Goal: Communication & Community: Ask a question

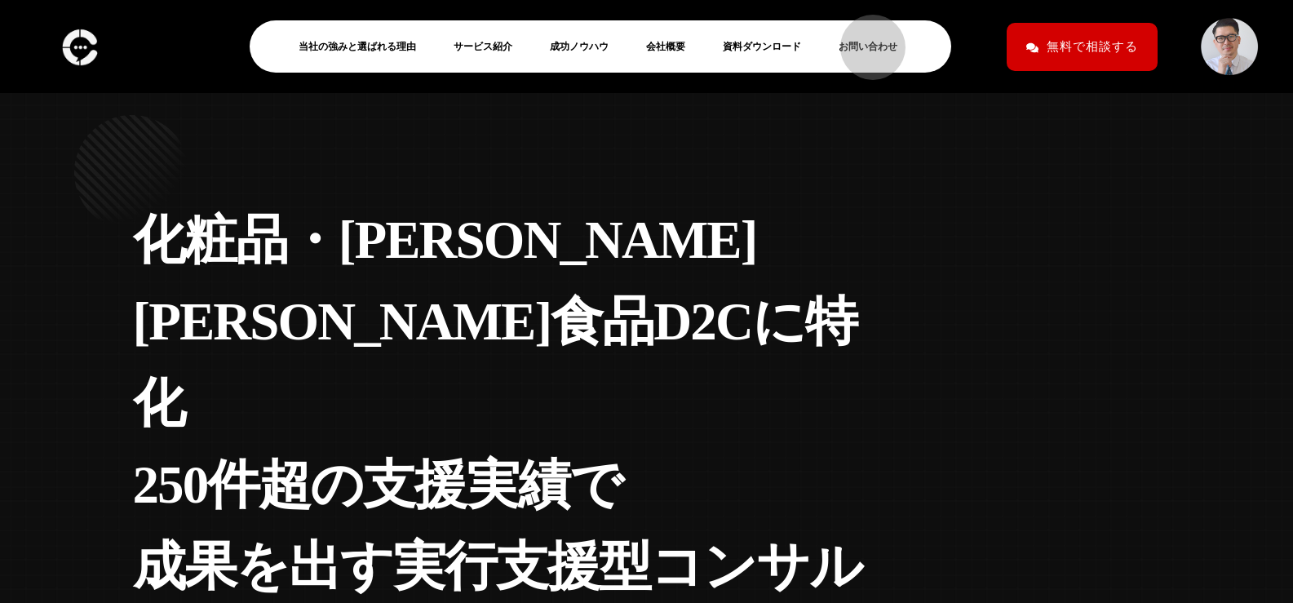
click at [865, 39] on link "お問い合わせ" at bounding box center [874, 47] width 72 height 20
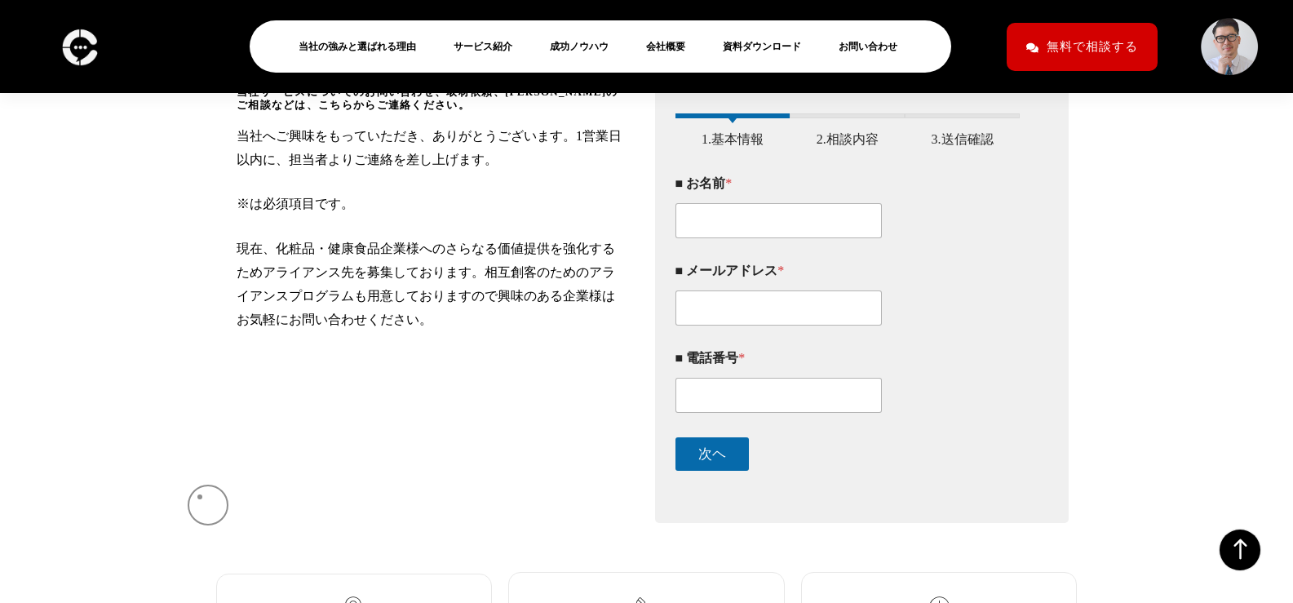
scroll to position [332, 0]
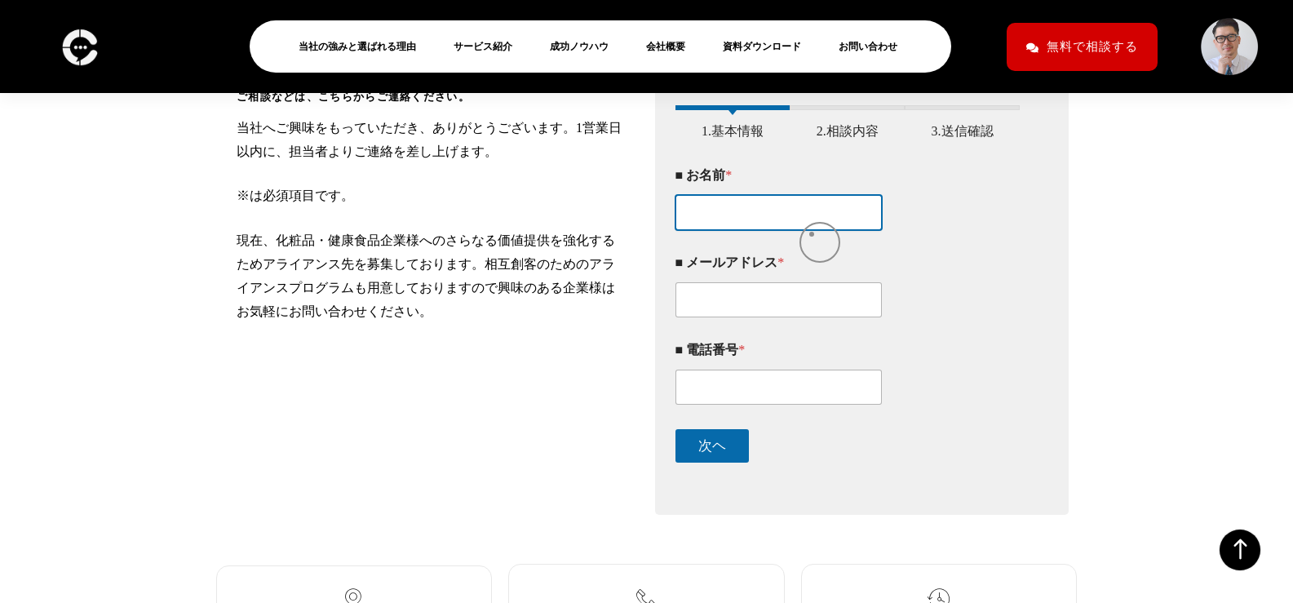
click at [812, 230] on input "■ お名前 *" at bounding box center [778, 212] width 207 height 35
type input "遠藤　知哉"
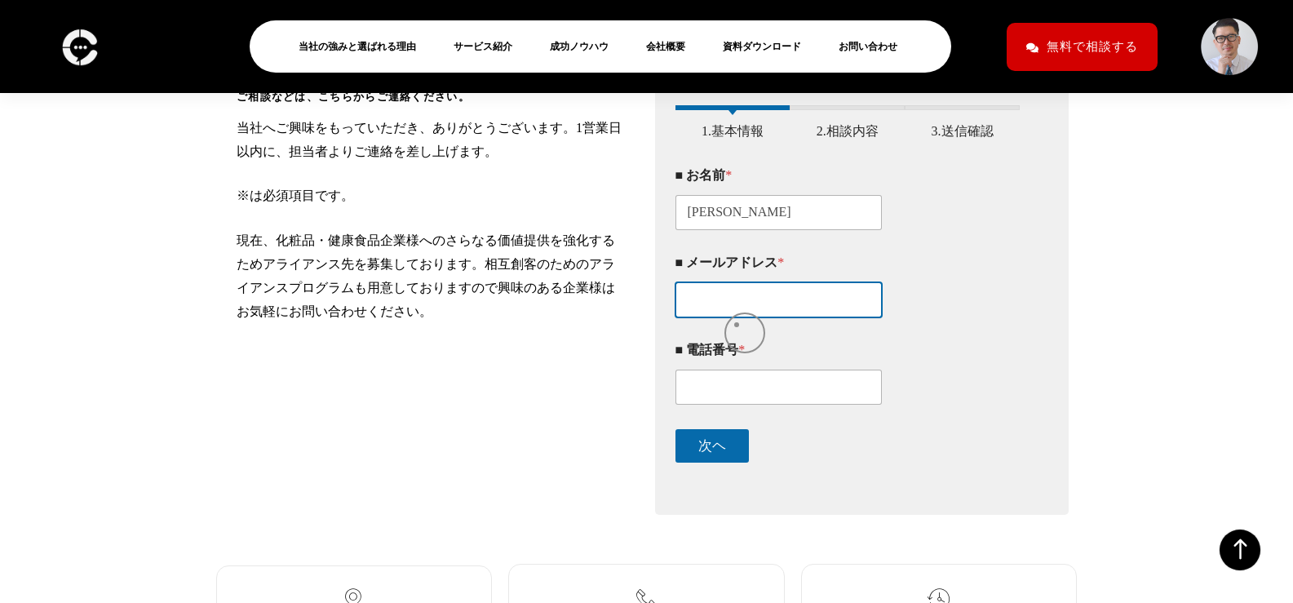
click at [737, 317] on input "■ メールアドレス *" at bounding box center [778, 299] width 207 height 35
type input "et.endosan@gmail.com"
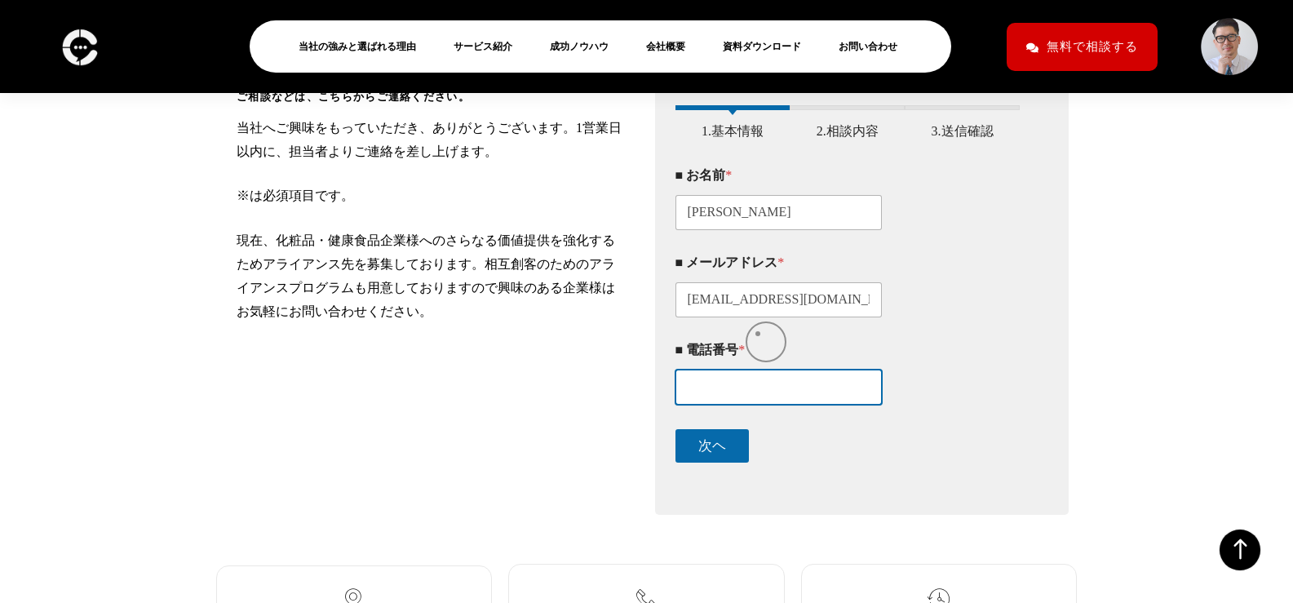
type input "08073203917"
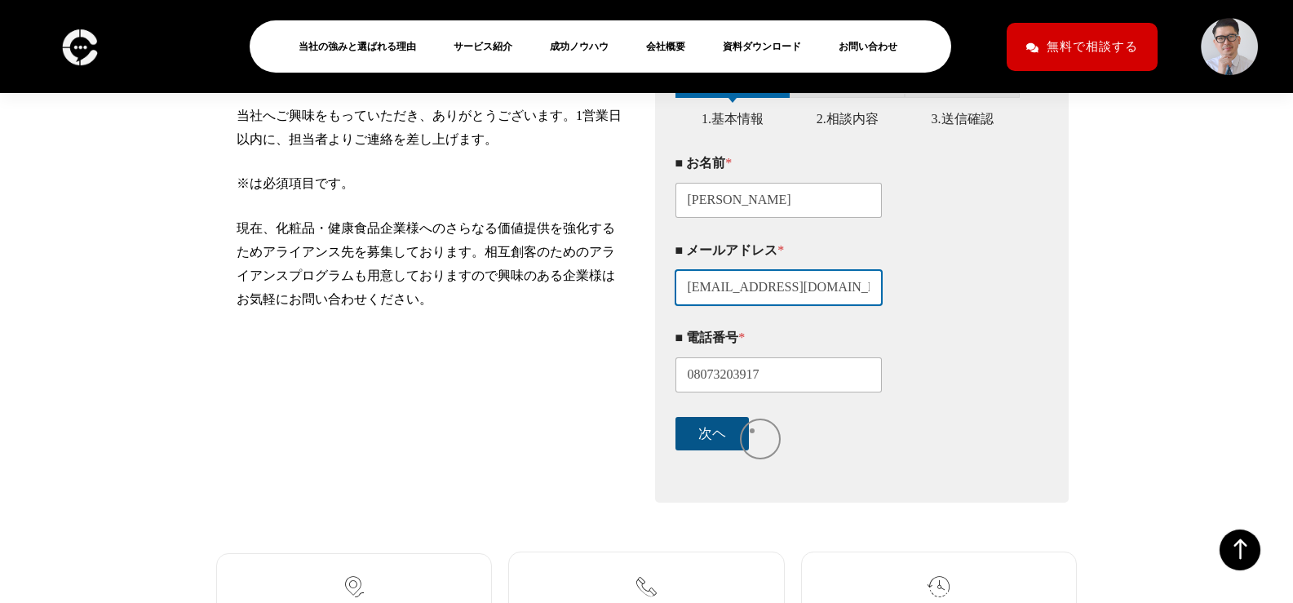
scroll to position [347, 0]
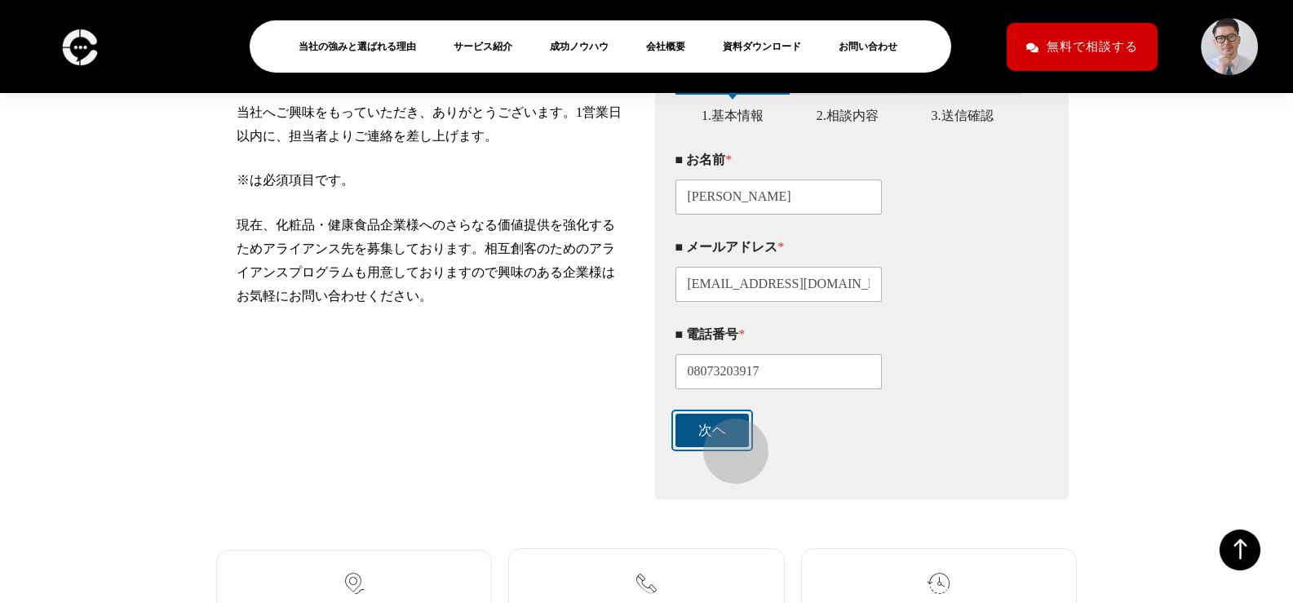
click at [728, 443] on button "次ヘ" at bounding box center [711, 430] width 73 height 33
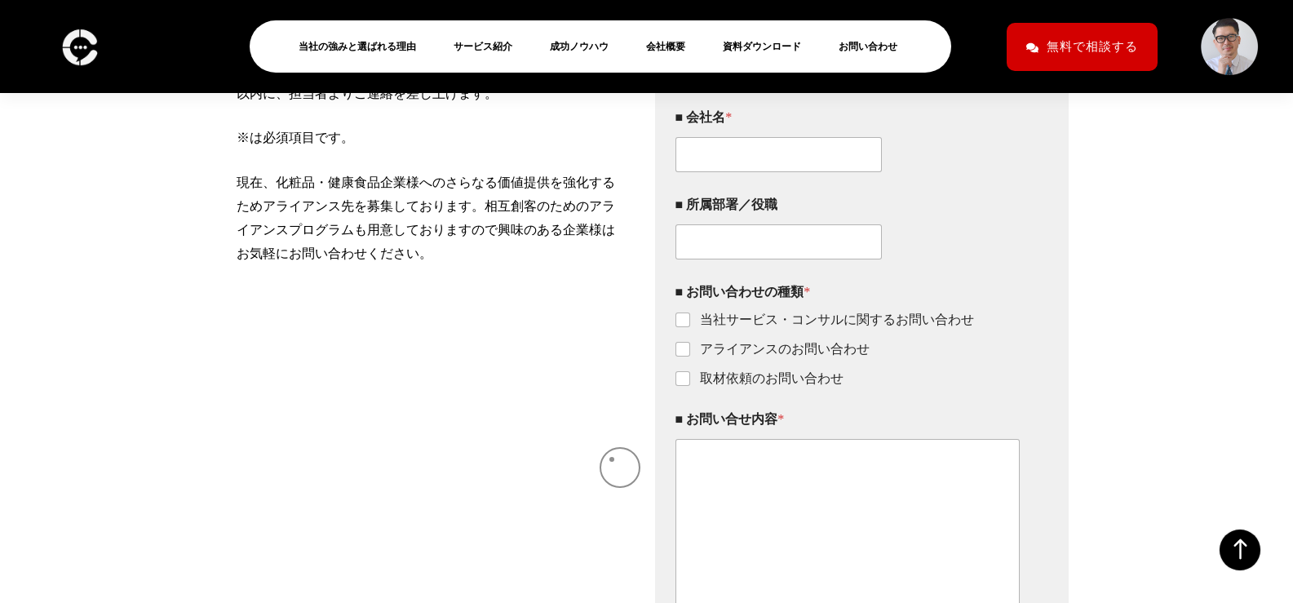
scroll to position [392, 0]
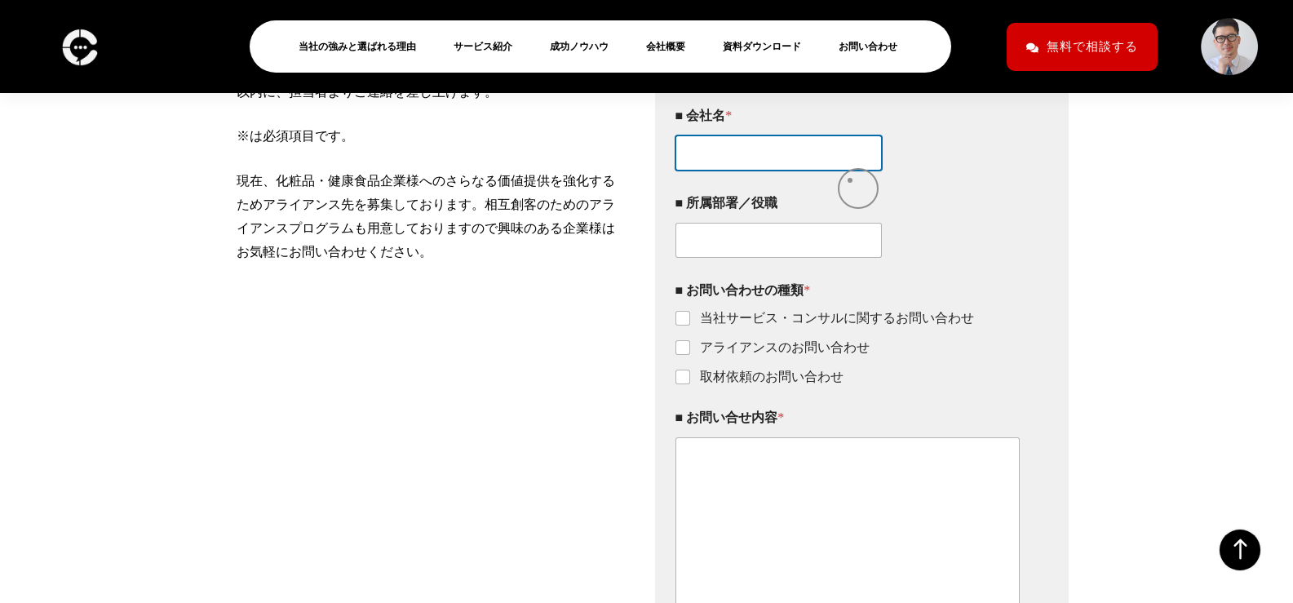
click at [850, 170] on input "■ 会社名 *" at bounding box center [778, 152] width 207 height 35
type input "株式会社AIMY"
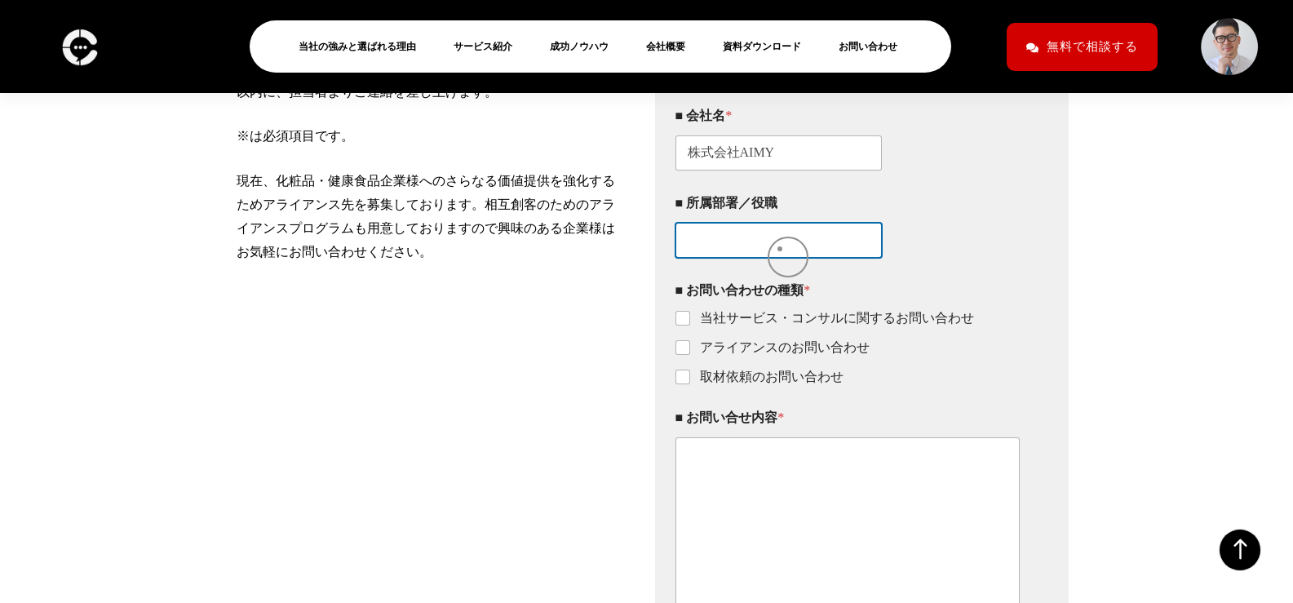
click at [780, 249] on input "■ 所属部署／役職" at bounding box center [778, 240] width 207 height 35
type input "営業部"
click at [690, 327] on label "当社サービス・コンサルに関するお問い合わせ" at bounding box center [832, 318] width 284 height 17
click at [690, 325] on input "当社サービス・コンサルに関するお問い合わせ" at bounding box center [683, 318] width 13 height 13
checkbox input "true"
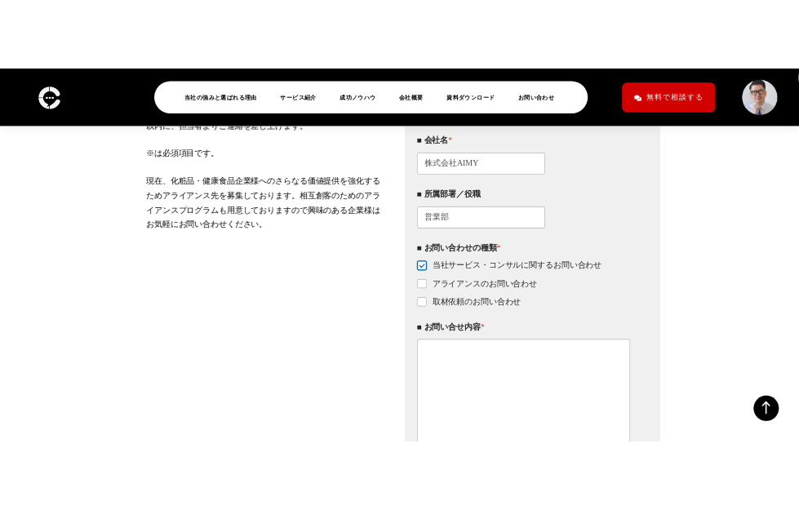
scroll to position [340, 0]
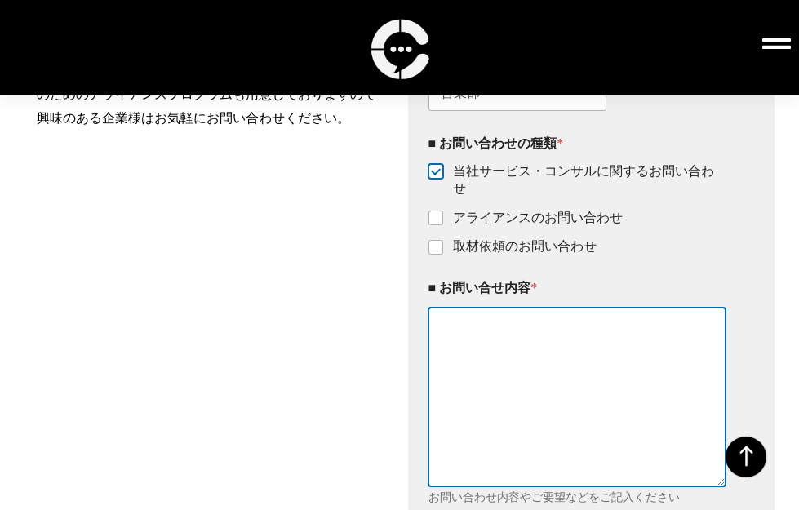
click at [522, 418] on textarea "■ お問い合せ内容 *" at bounding box center [577, 397] width 298 height 179
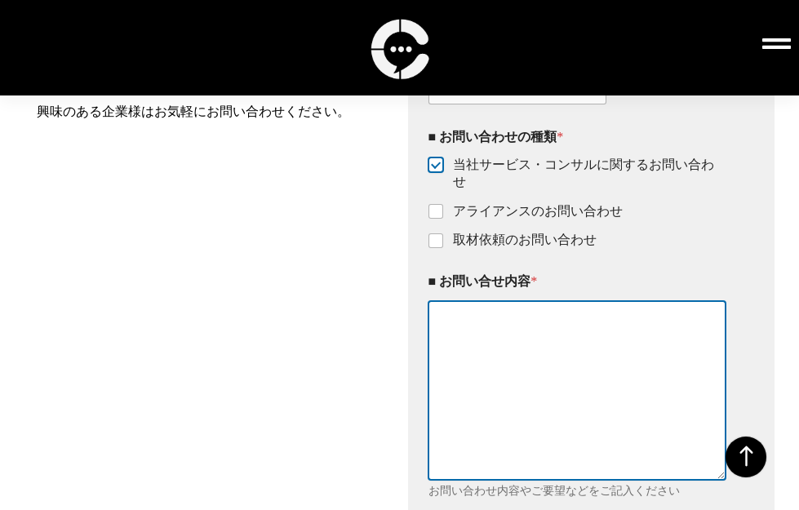
paste textarea "初めまして。 24歳の遠藤と申します。 御社の営業活動に貢献できないかと思い、ご連絡させていただきました。 私自身、大学4年の頃からベンチャー企業での営業支援…"
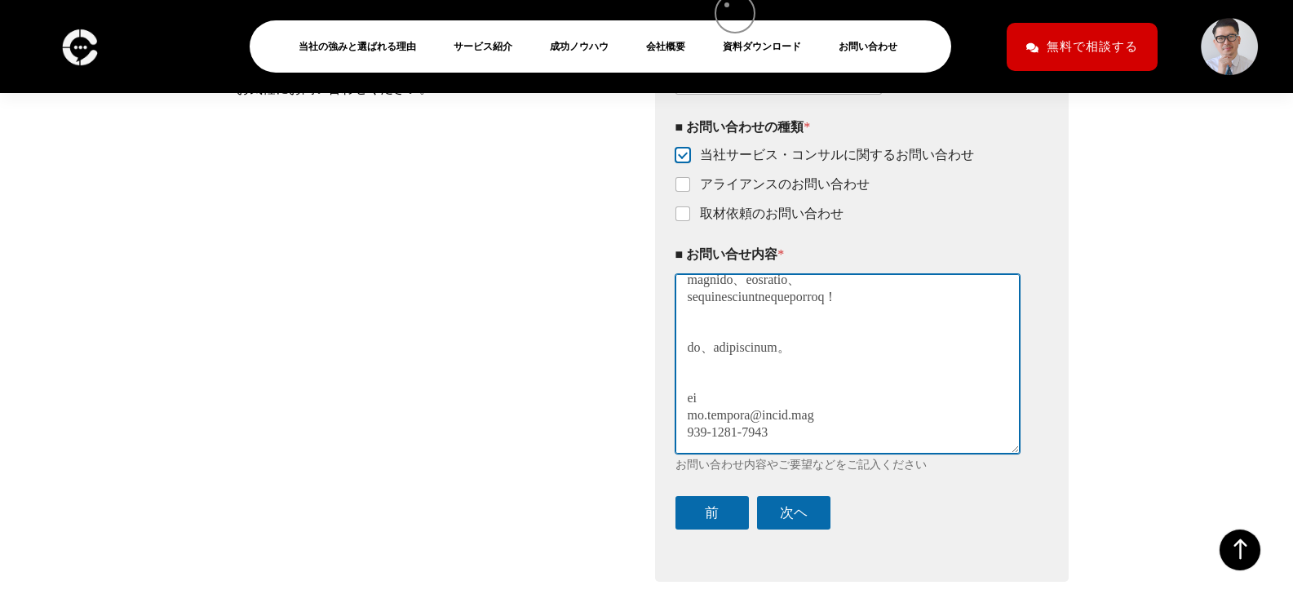
scroll to position [752, 0]
type textarea "初めまして。 24歳の遠藤と申します。 御社の営業活動に貢献できないかと思い、ご連絡させていただきました。 私自身、大学4年の頃からベンチャー企業での営業支援…"
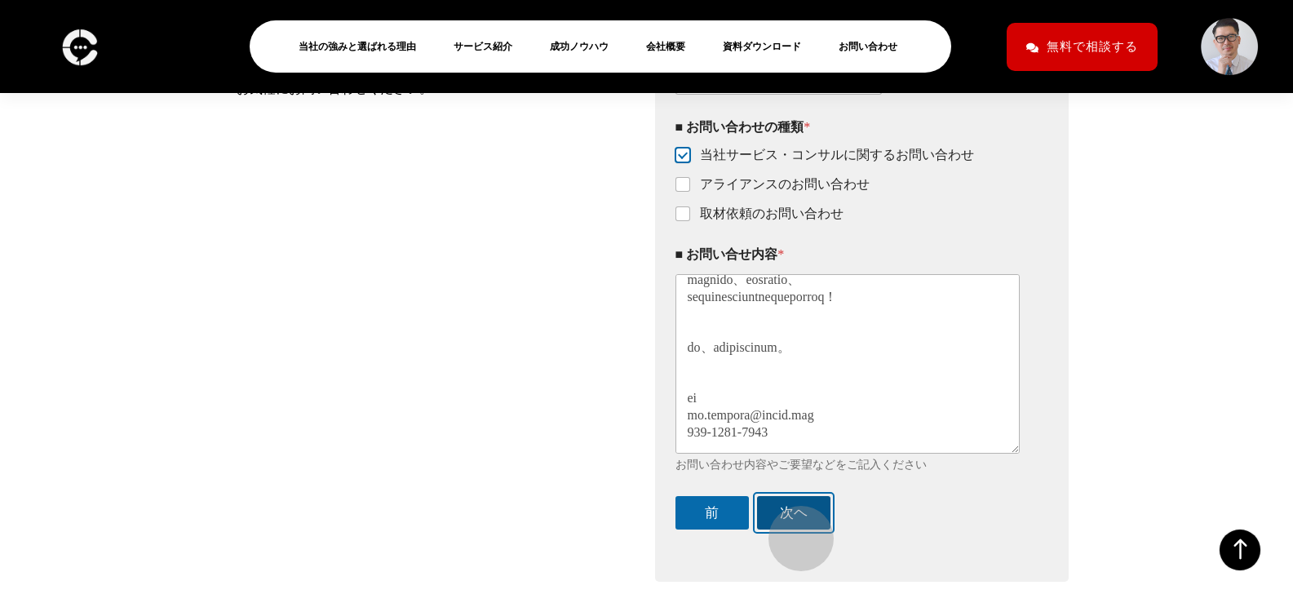
click at [793, 529] on button "次ヘ" at bounding box center [793, 512] width 73 height 33
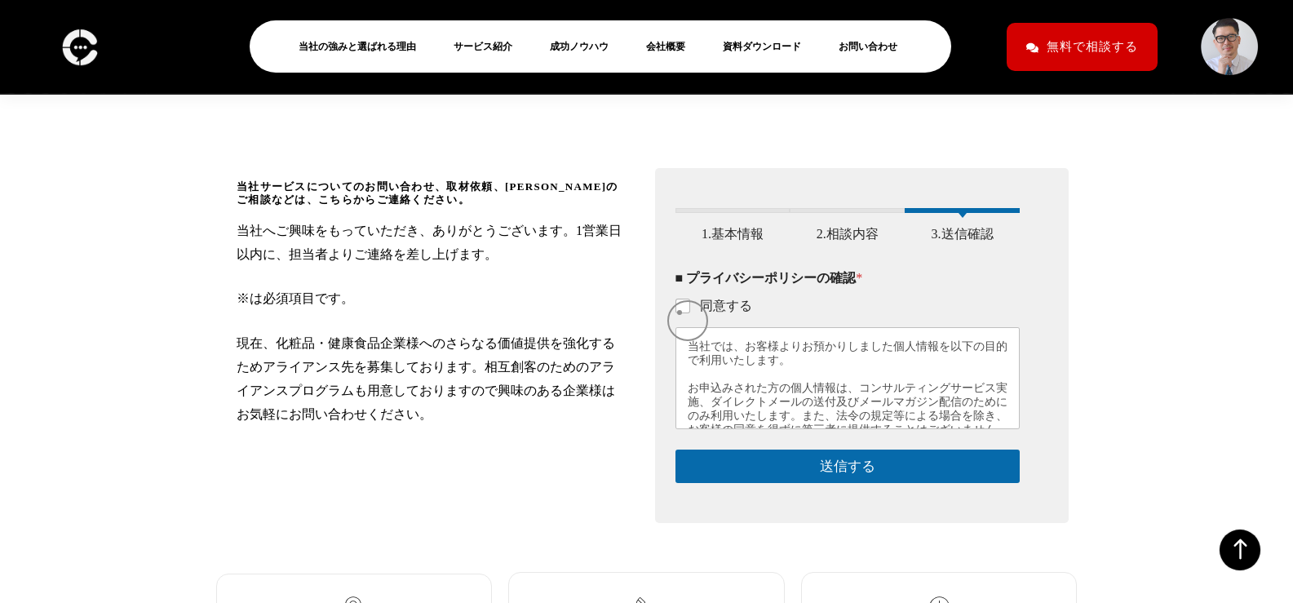
scroll to position [228, 0]
click at [680, 314] on input "同意する" at bounding box center [683, 307] width 13 height 13
checkbox input "true"
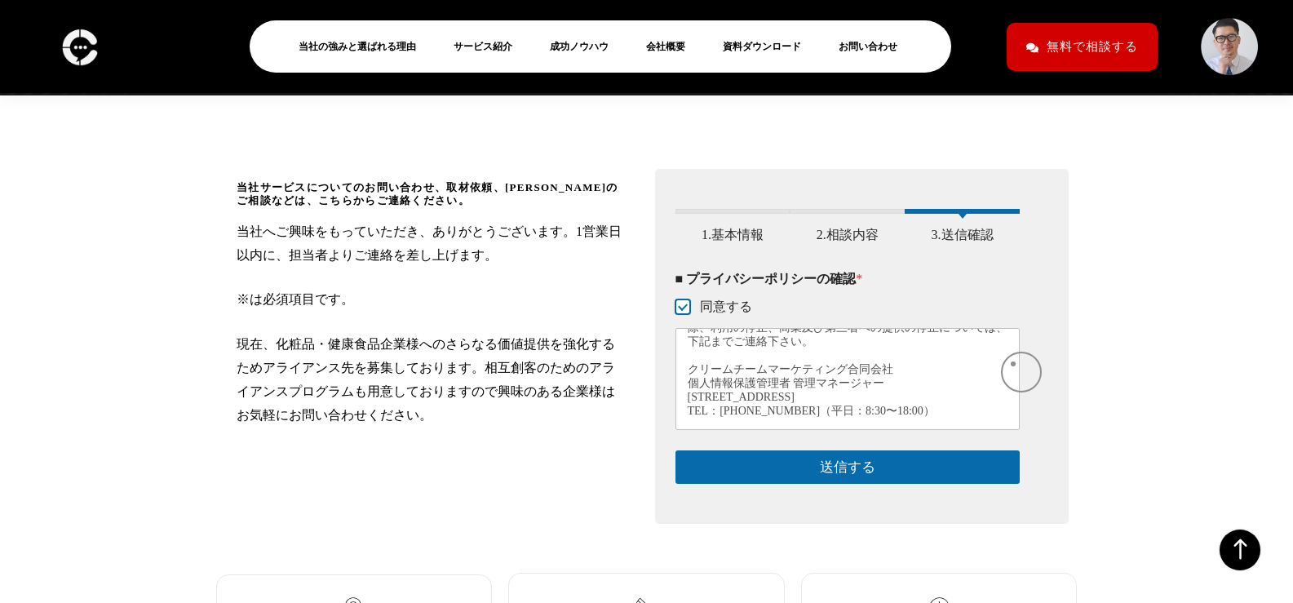
scroll to position [477, 0]
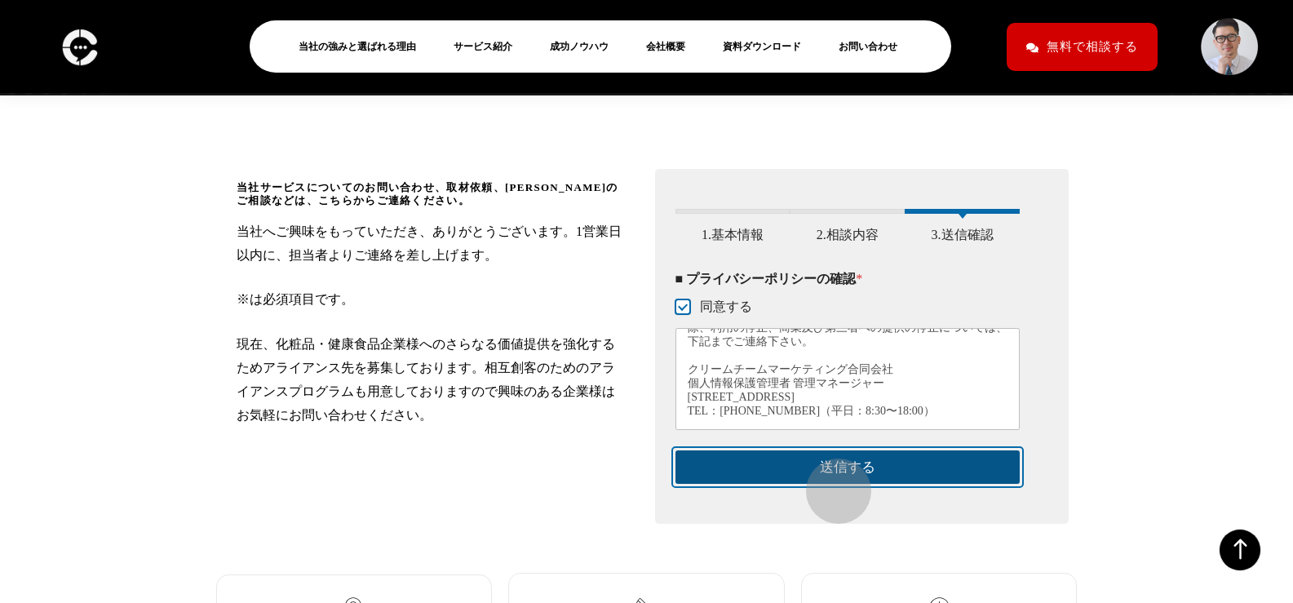
click at [830, 483] on button "送信する" at bounding box center [847, 466] width 345 height 33
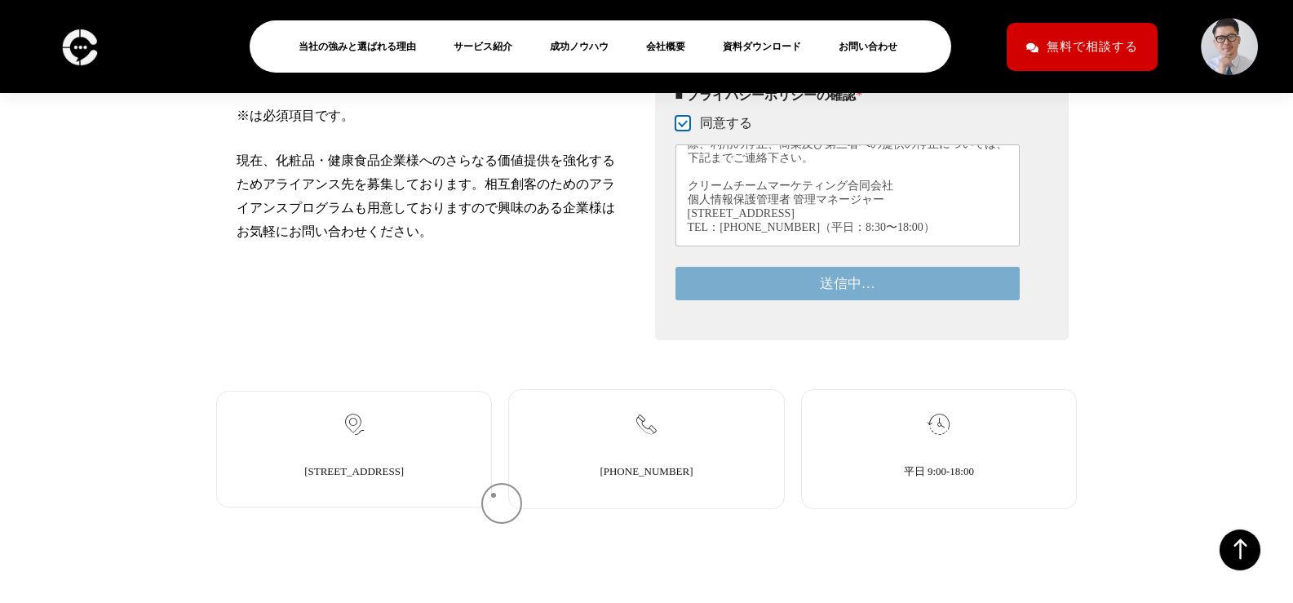
scroll to position [413, 0]
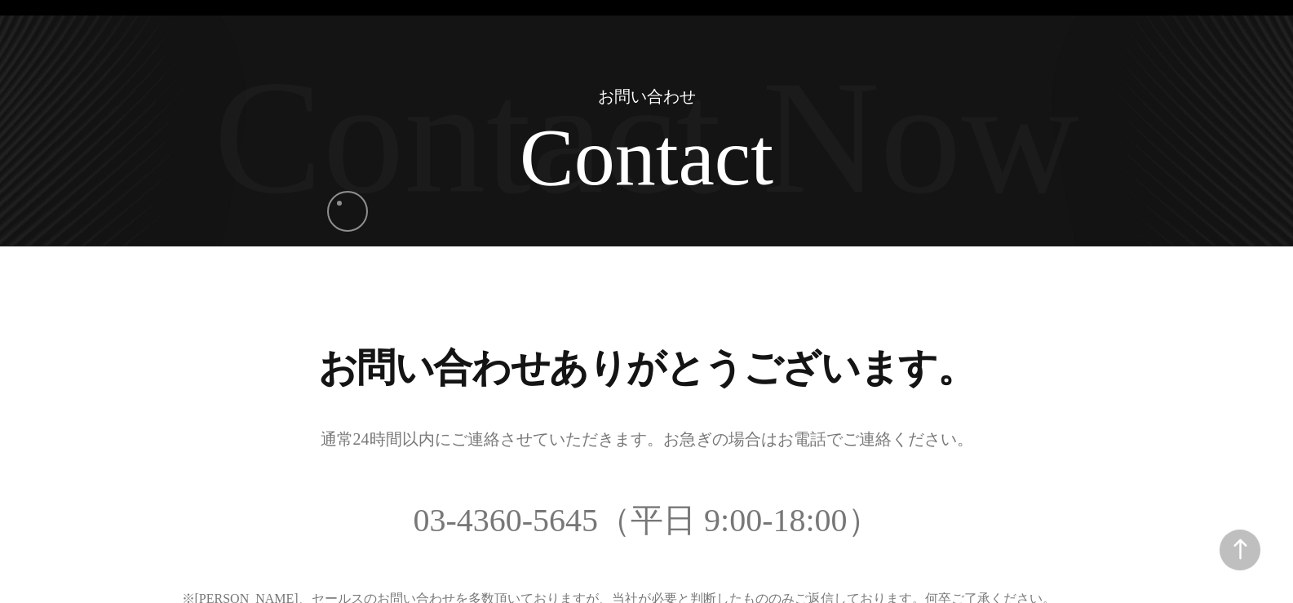
scroll to position [60, 0]
